Goal: Task Accomplishment & Management: Manage account settings

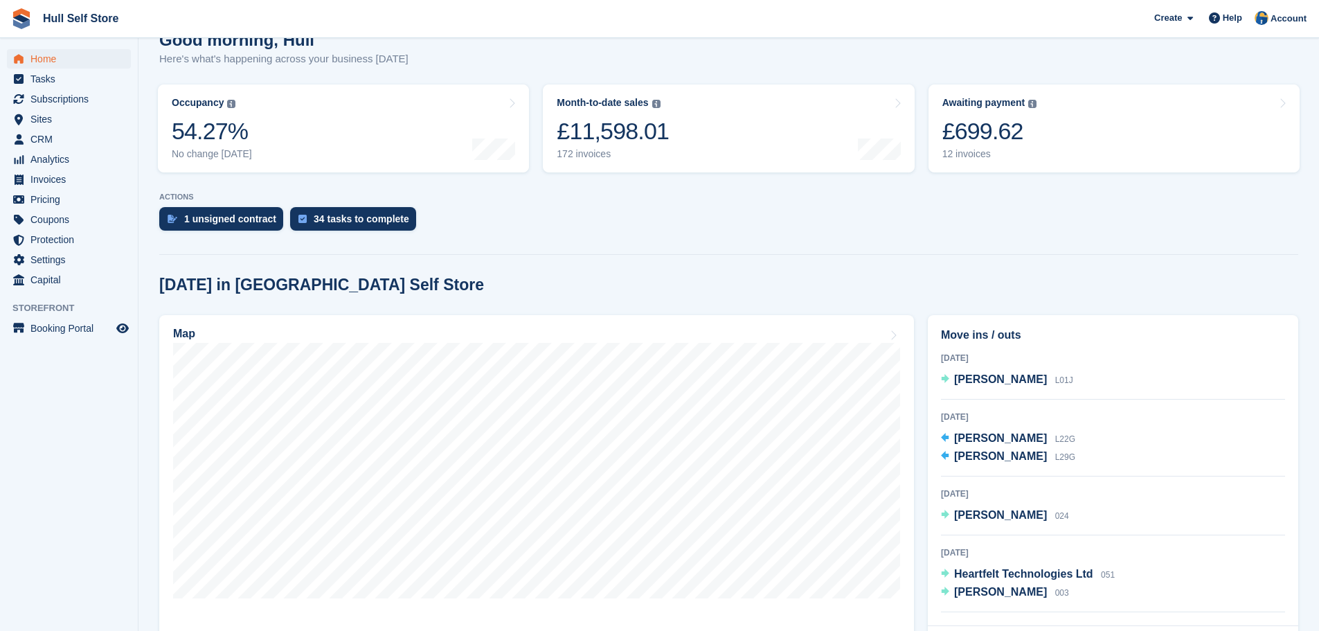
scroll to position [139, 0]
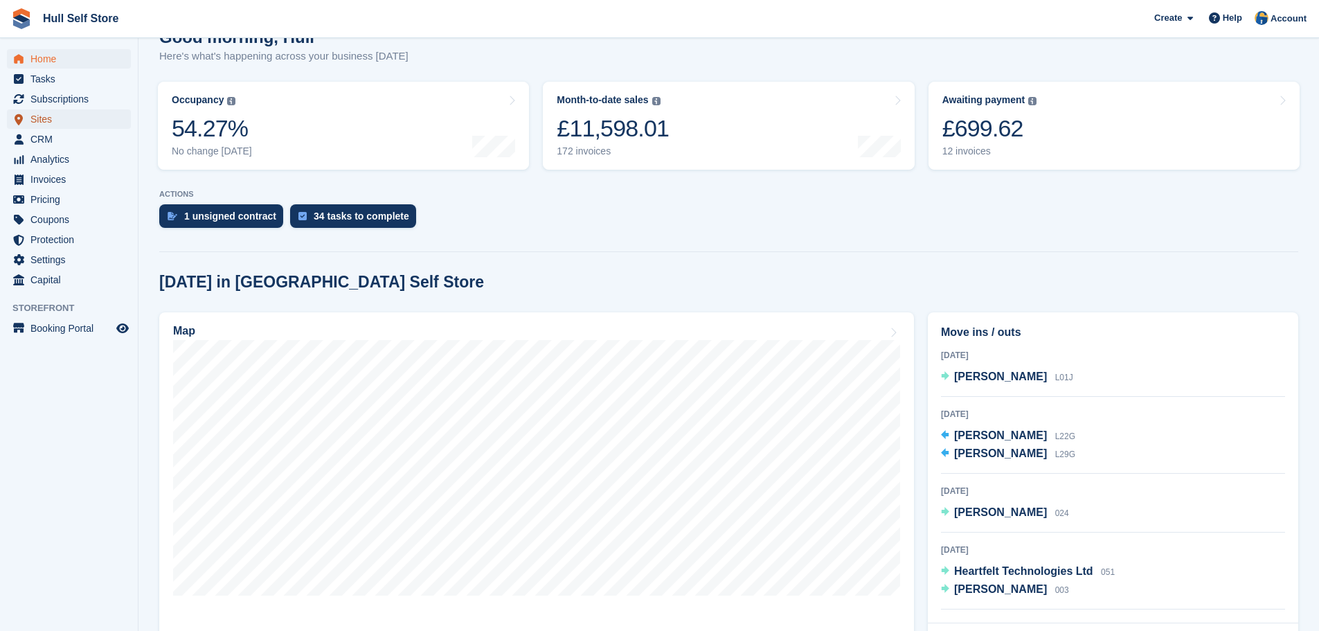
click at [66, 114] on span "Sites" at bounding box center [71, 118] width 83 height 19
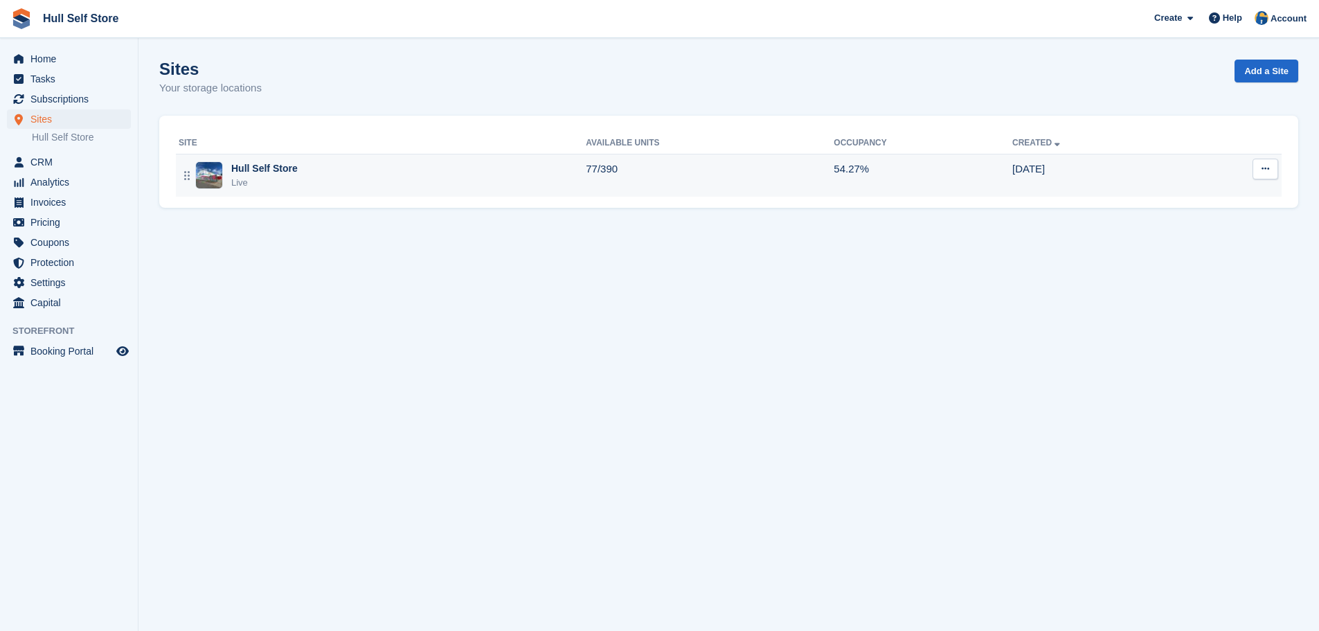
click at [306, 188] on div "Hull Self Store Live" at bounding box center [382, 175] width 407 height 28
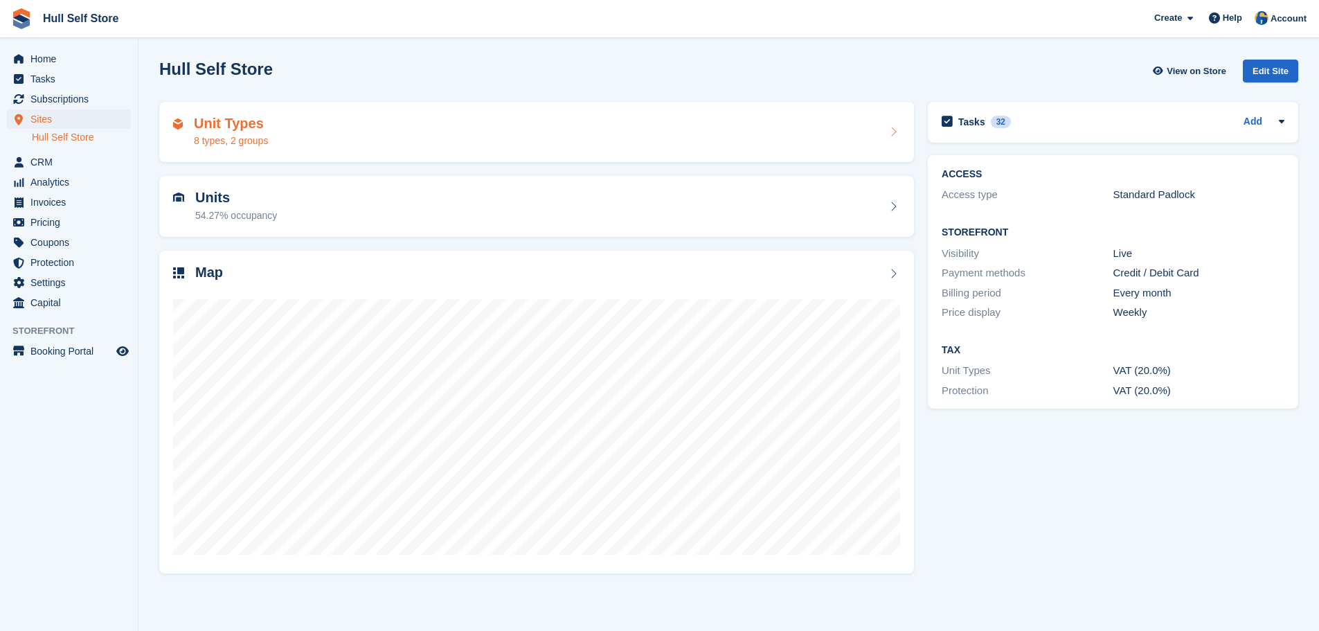
click at [294, 126] on div "Unit Types 8 types, 2 groups" at bounding box center [536, 132] width 727 height 33
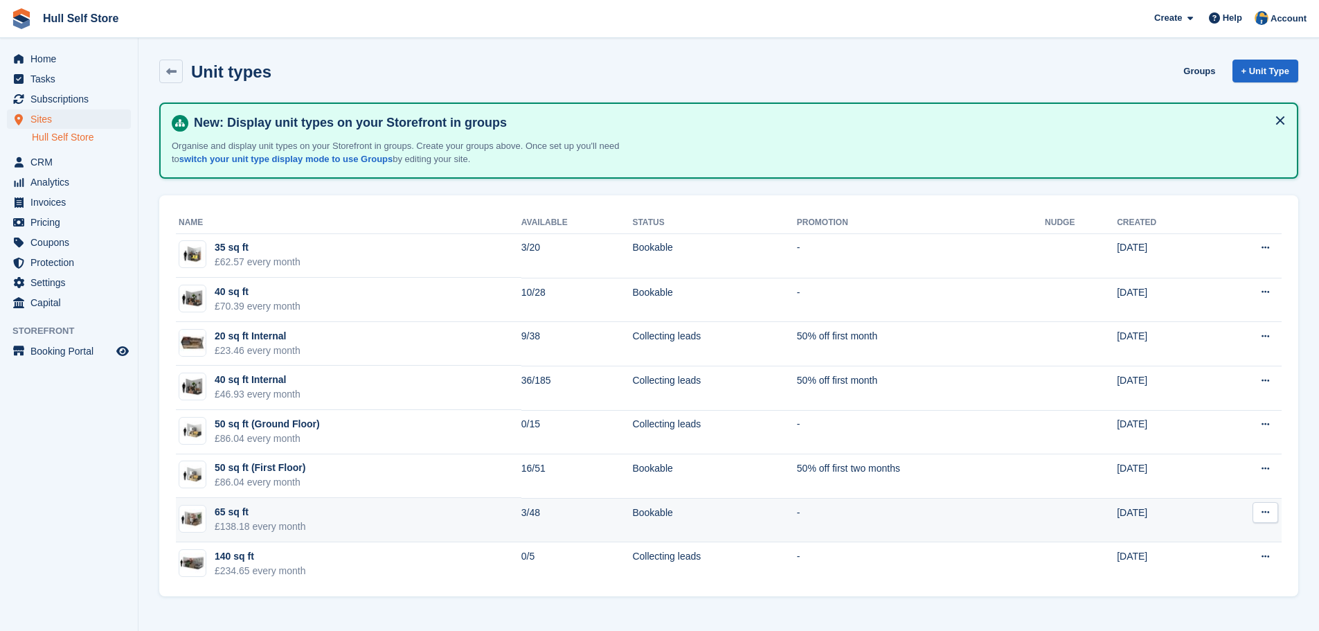
click at [296, 508] on div "65 sq ft" at bounding box center [260, 512] width 91 height 15
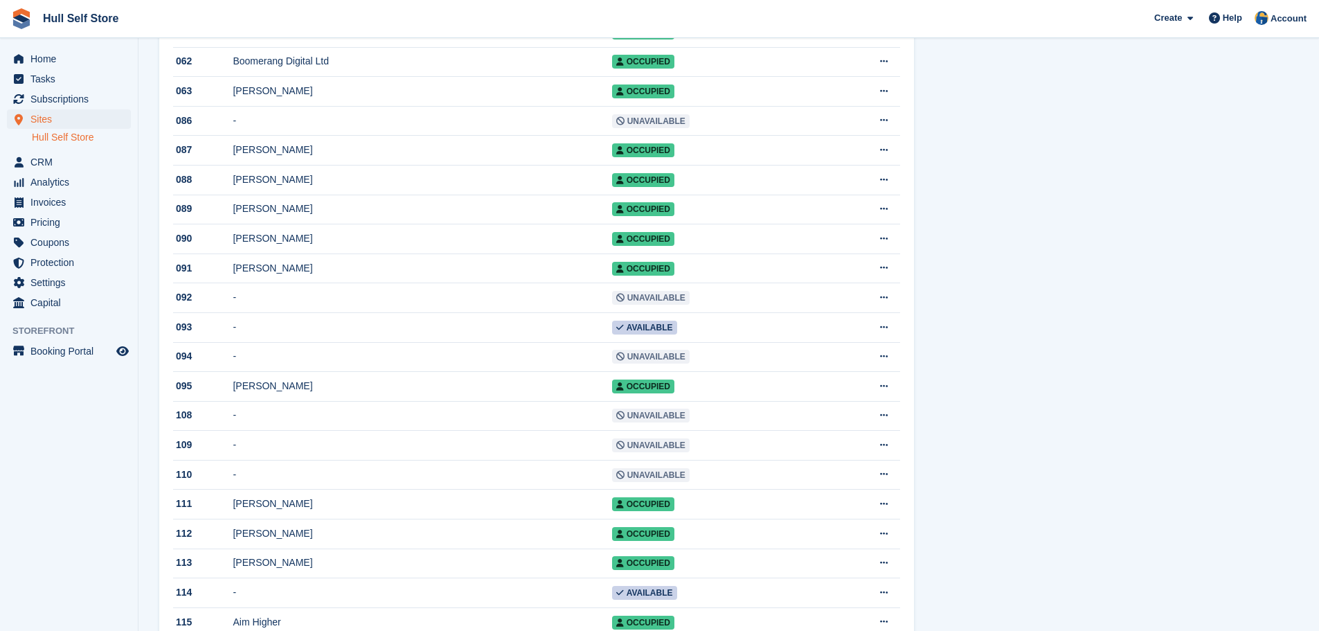
scroll to position [900, 0]
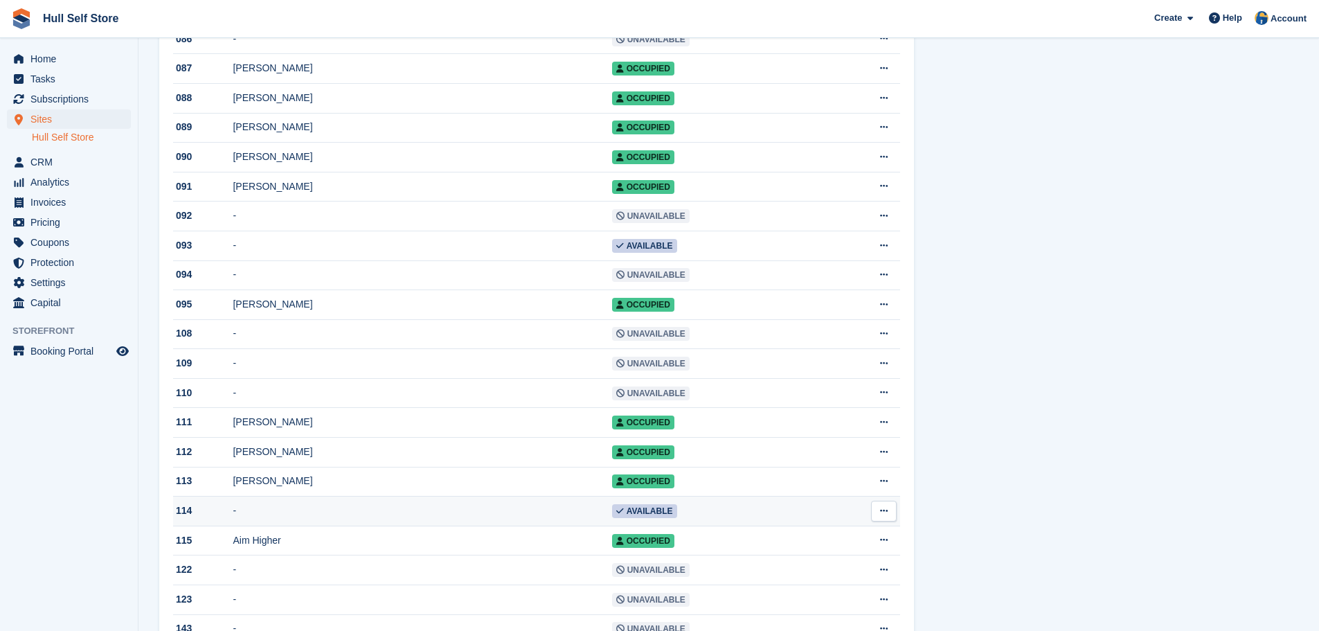
click at [292, 526] on td "-" at bounding box center [422, 512] width 379 height 30
